Goal: Navigation & Orientation: Find specific page/section

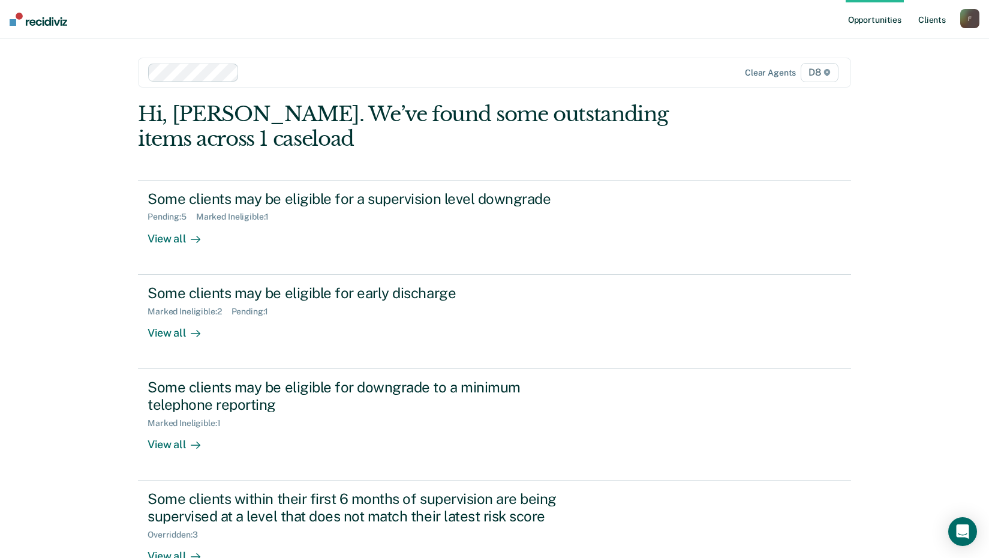
click at [926, 17] on link "Client s" at bounding box center [932, 19] width 32 height 38
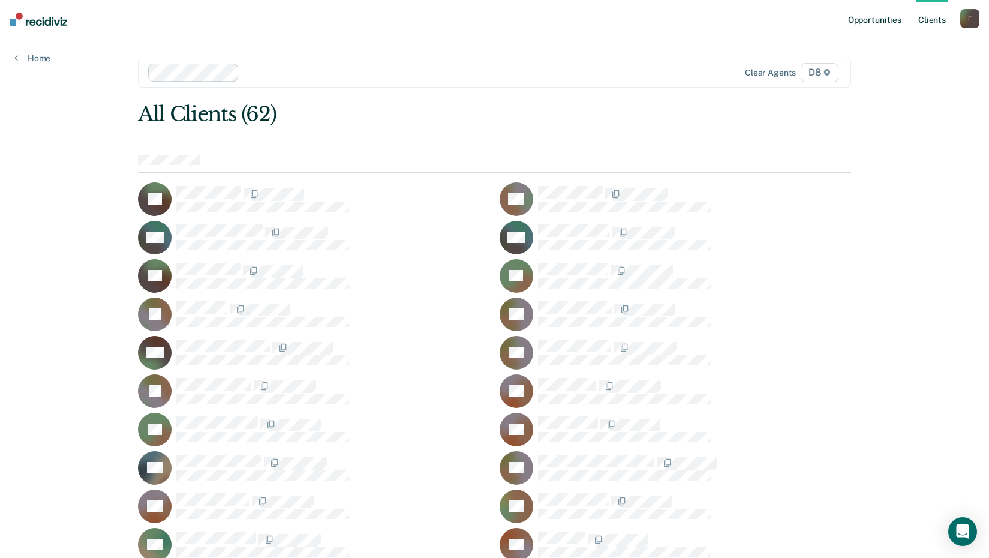
click at [880, 17] on link "Opportunities" at bounding box center [875, 19] width 58 height 38
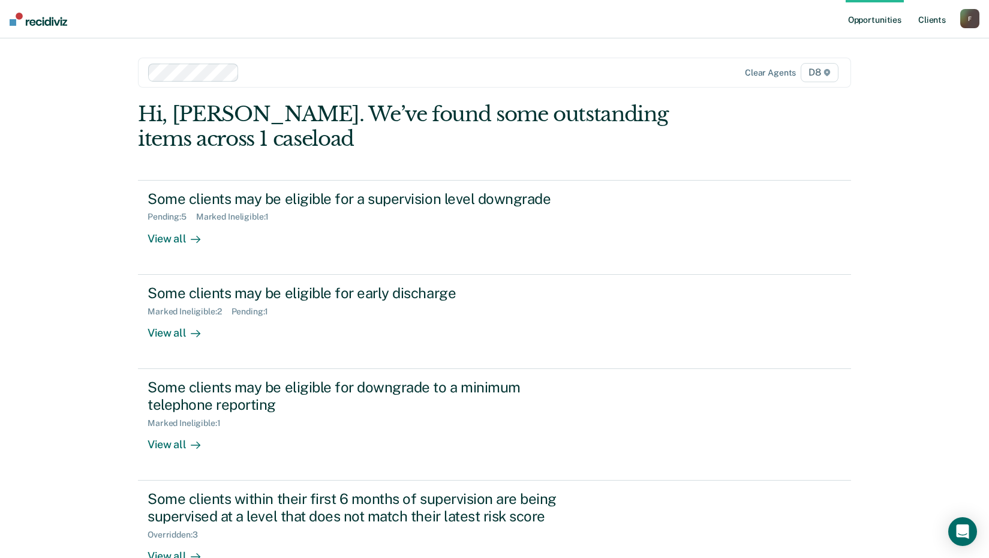
click at [936, 18] on link "Client s" at bounding box center [932, 19] width 32 height 38
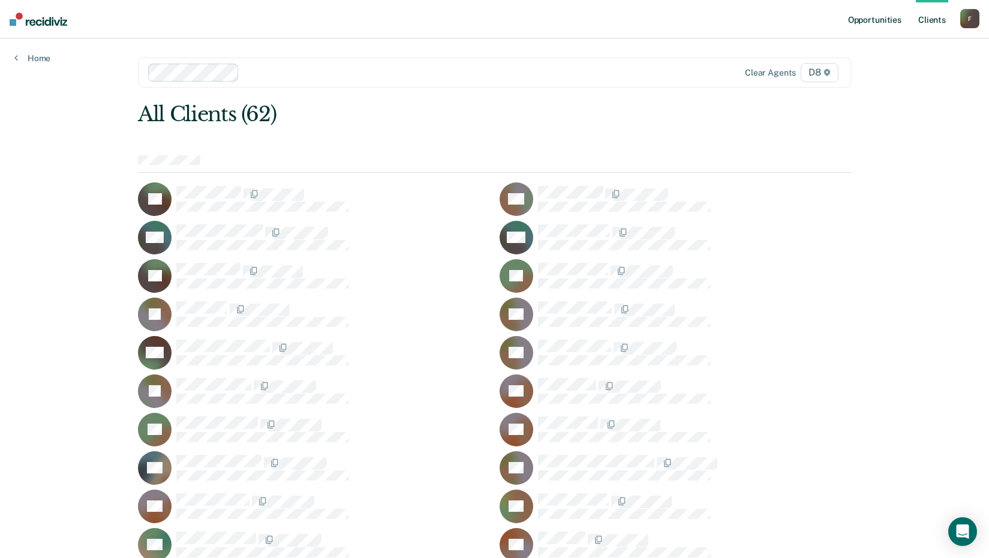
click at [887, 19] on link "Opportunities" at bounding box center [875, 19] width 58 height 38
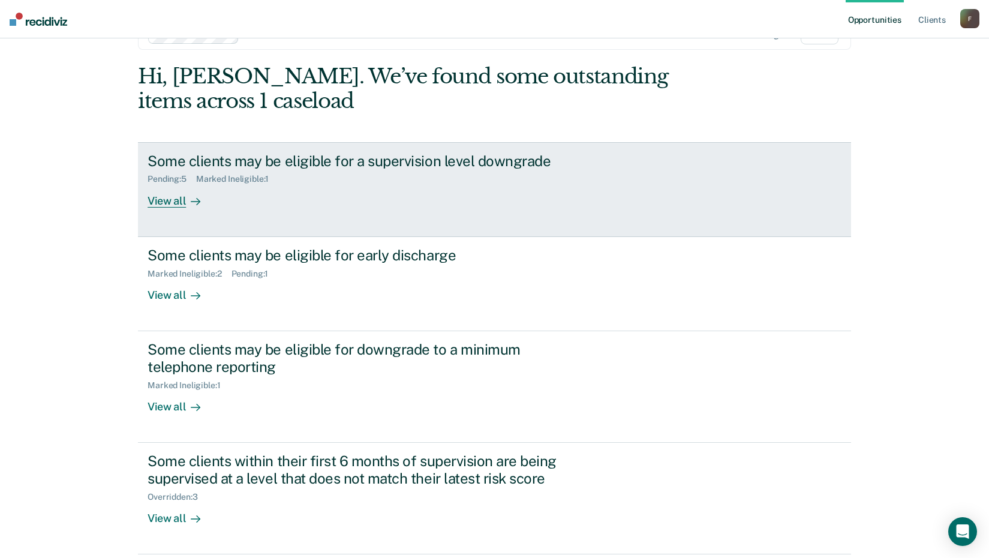
scroll to position [82, 0]
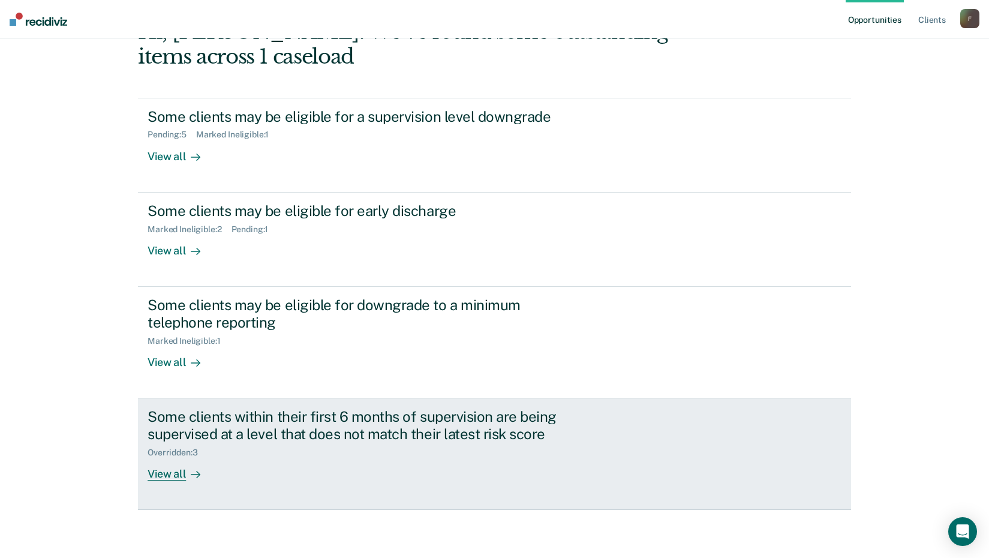
click at [186, 473] on div at bounding box center [193, 474] width 14 height 14
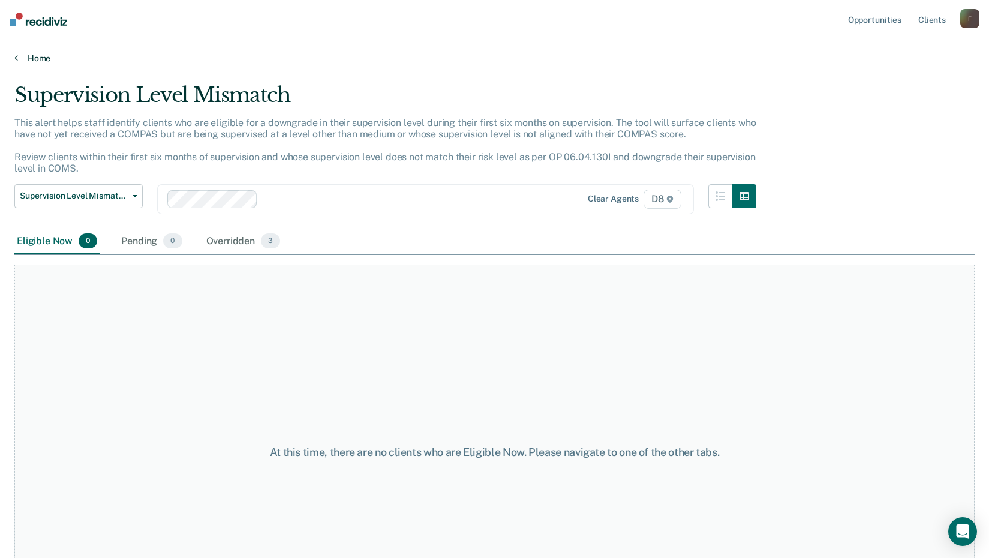
click at [32, 53] on div "Home" at bounding box center [494, 50] width 989 height 25
click at [32, 56] on link "Home" at bounding box center [494, 58] width 960 height 11
